Goal: Task Accomplishment & Management: Manage account settings

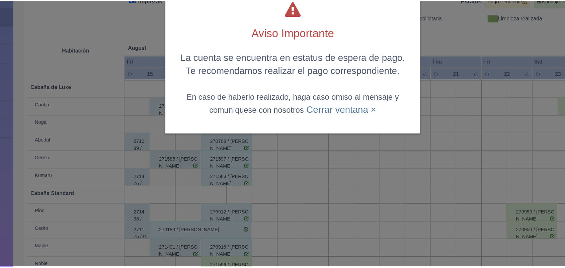
scroll to position [93, 0]
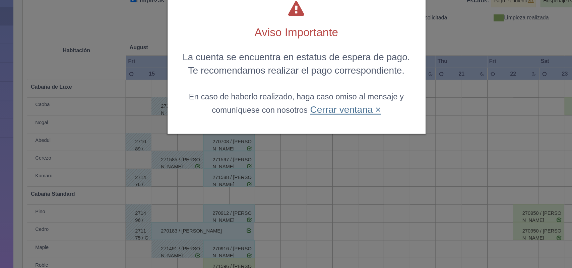
click at [318, 118] on link "Cerrar ventana ×" at bounding box center [322, 116] width 53 height 8
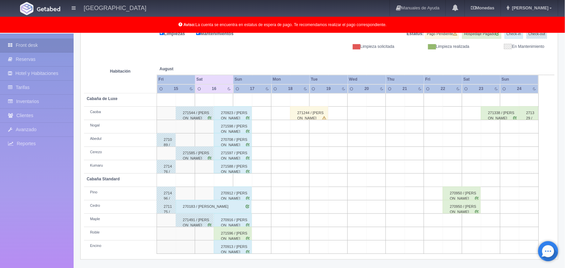
click at [240, 232] on div "271596 / Anaid Blancas Jiménez" at bounding box center [233, 233] width 38 height 13
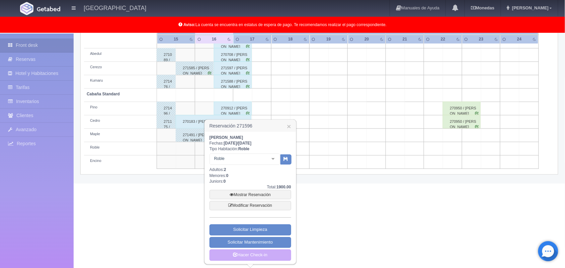
scroll to position [178, 0]
click at [262, 260] on link "Hacer Check-in" at bounding box center [251, 255] width 82 height 11
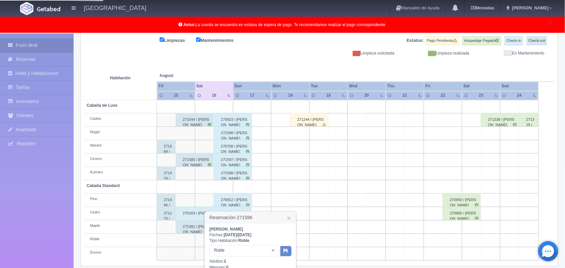
scroll to position [81, 0]
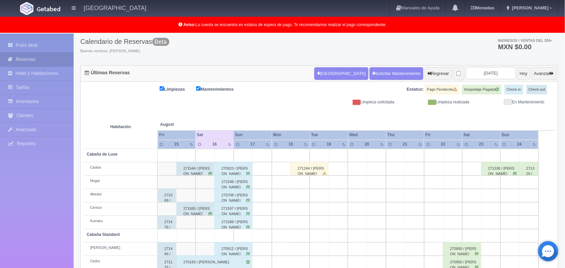
scroll to position [37, 0]
click at [481, 73] on input "[DATE]" at bounding box center [491, 73] width 50 height 12
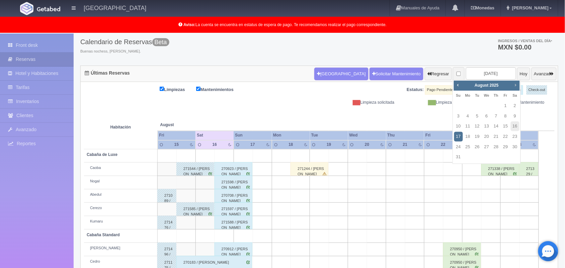
click at [514, 89] on link "Next" at bounding box center [515, 84] width 7 height 7
click at [516, 106] on link "6" at bounding box center [515, 106] width 9 height 10
type input "[DATE]"
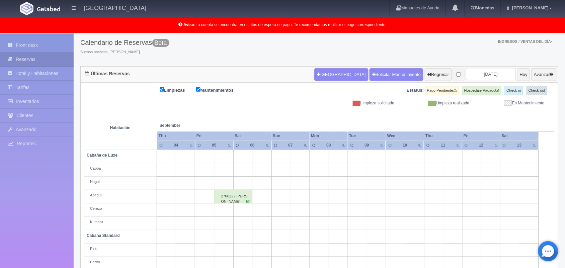
scroll to position [93, 0]
